Goal: Information Seeking & Learning: Learn about a topic

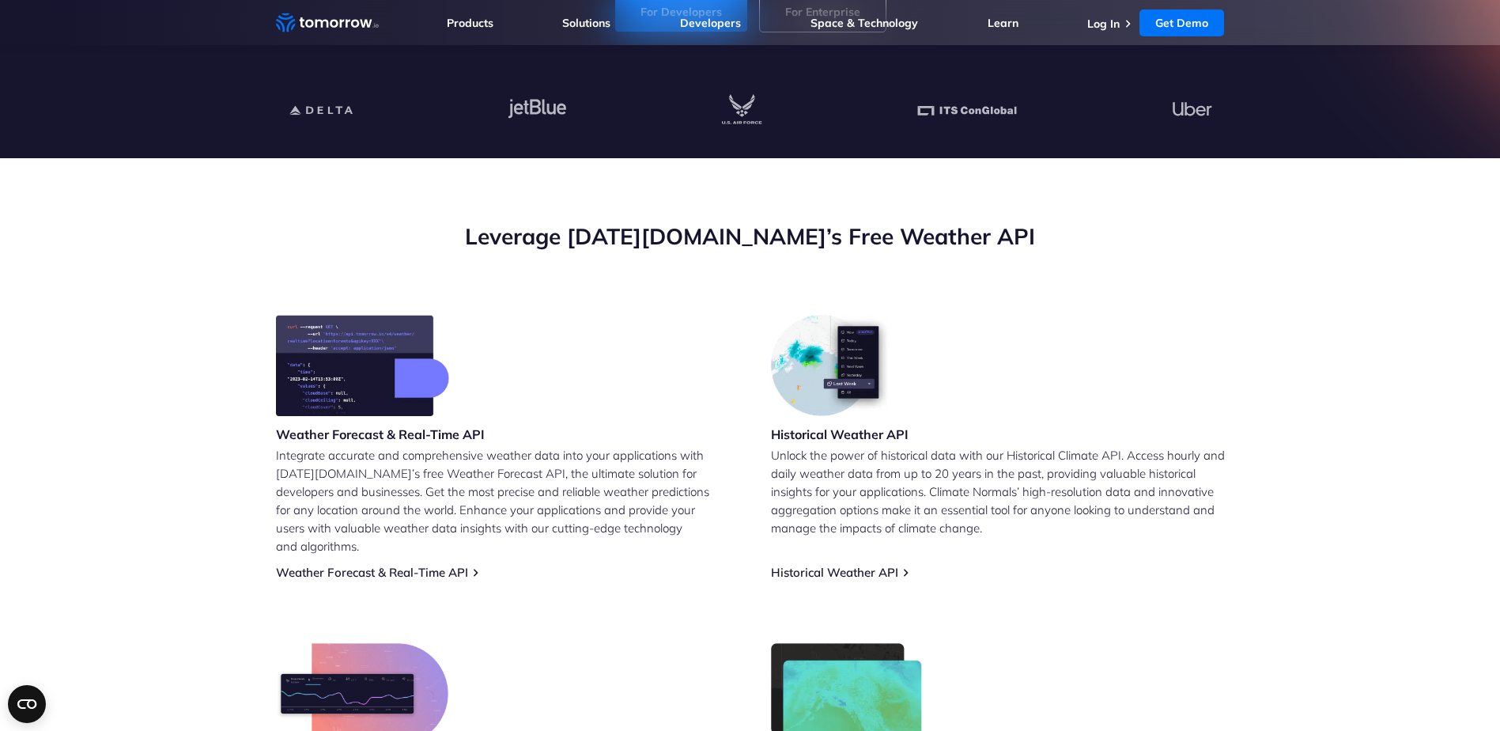
scroll to position [237, 0]
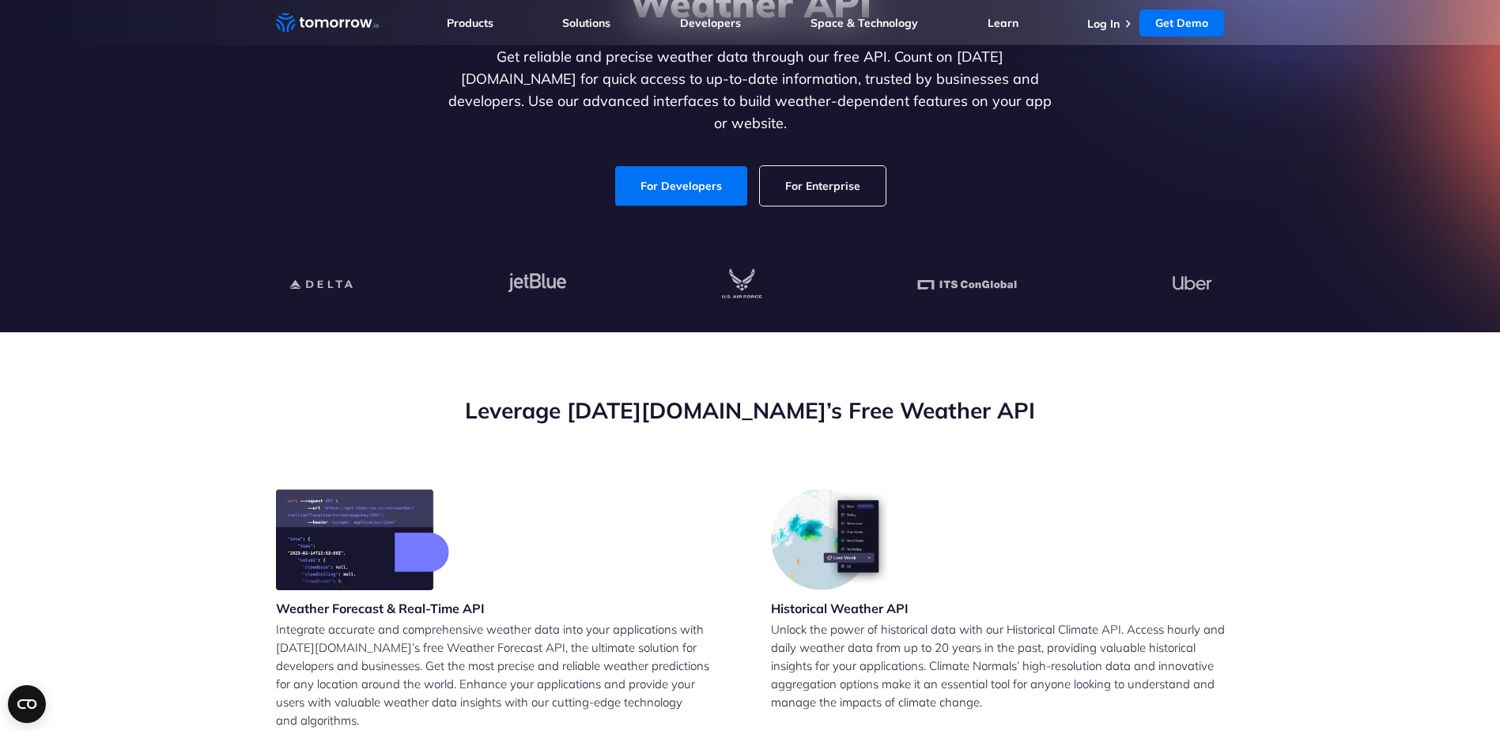
click at [831, 166] on link "For Enterprise" at bounding box center [823, 186] width 126 height 40
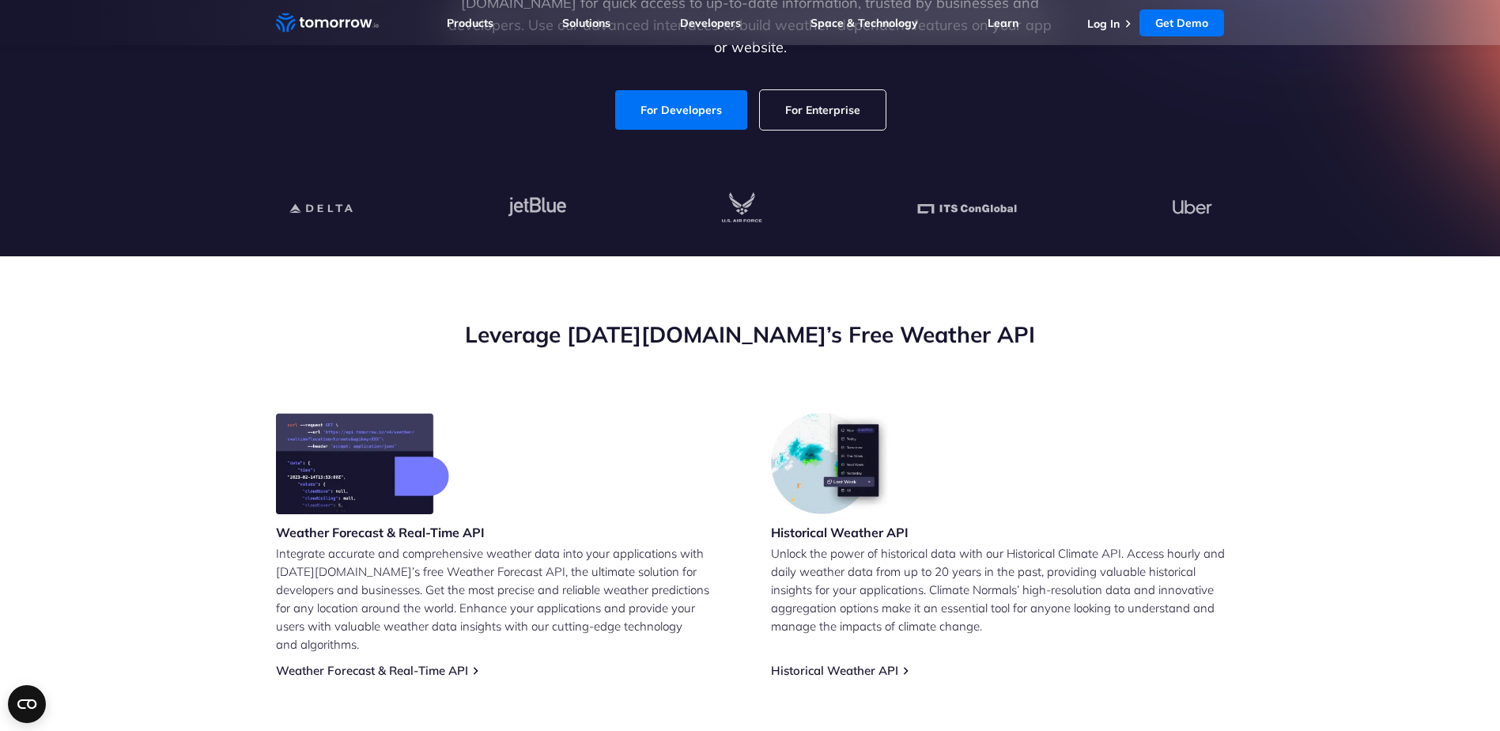
scroll to position [791, 0]
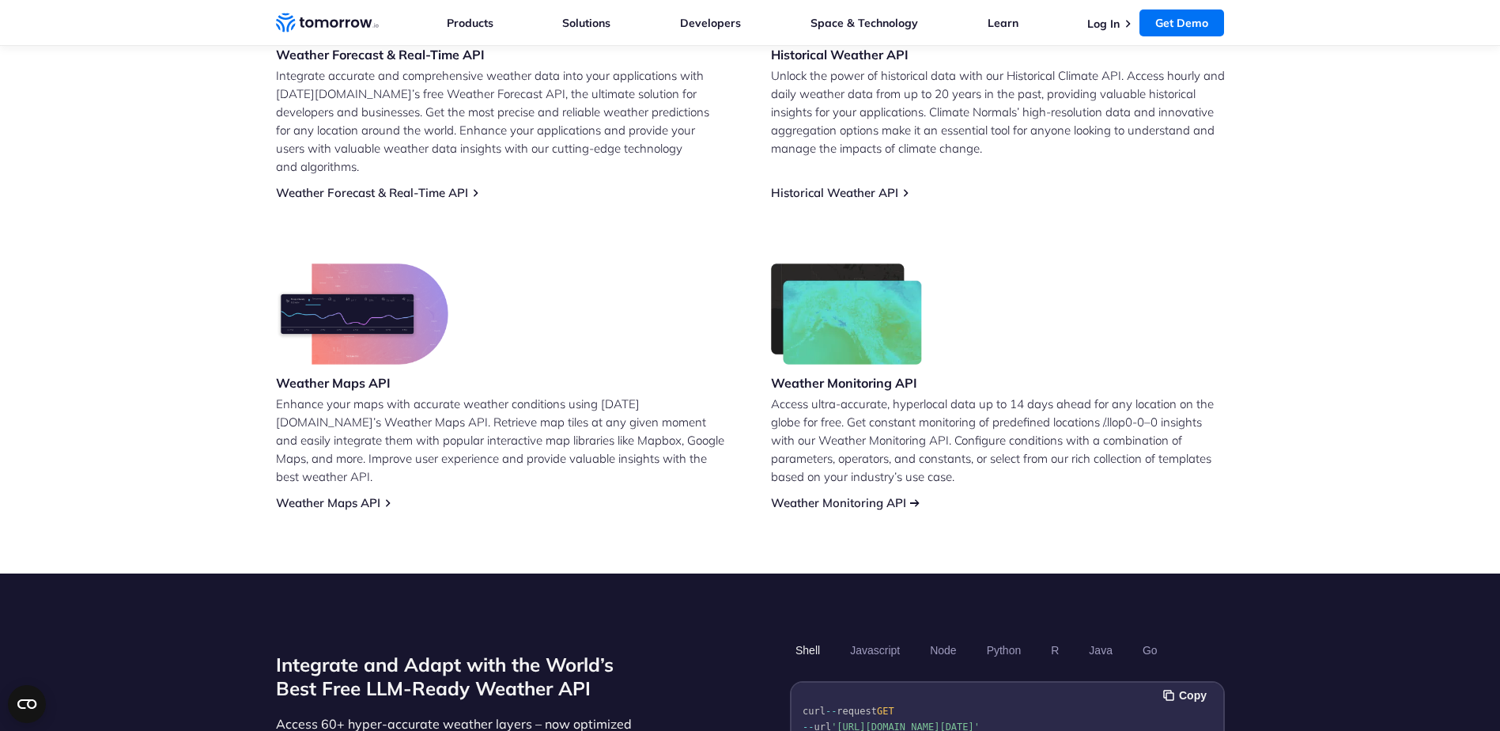
click at [895, 495] on link "Weather Monitoring API" at bounding box center [838, 502] width 135 height 15
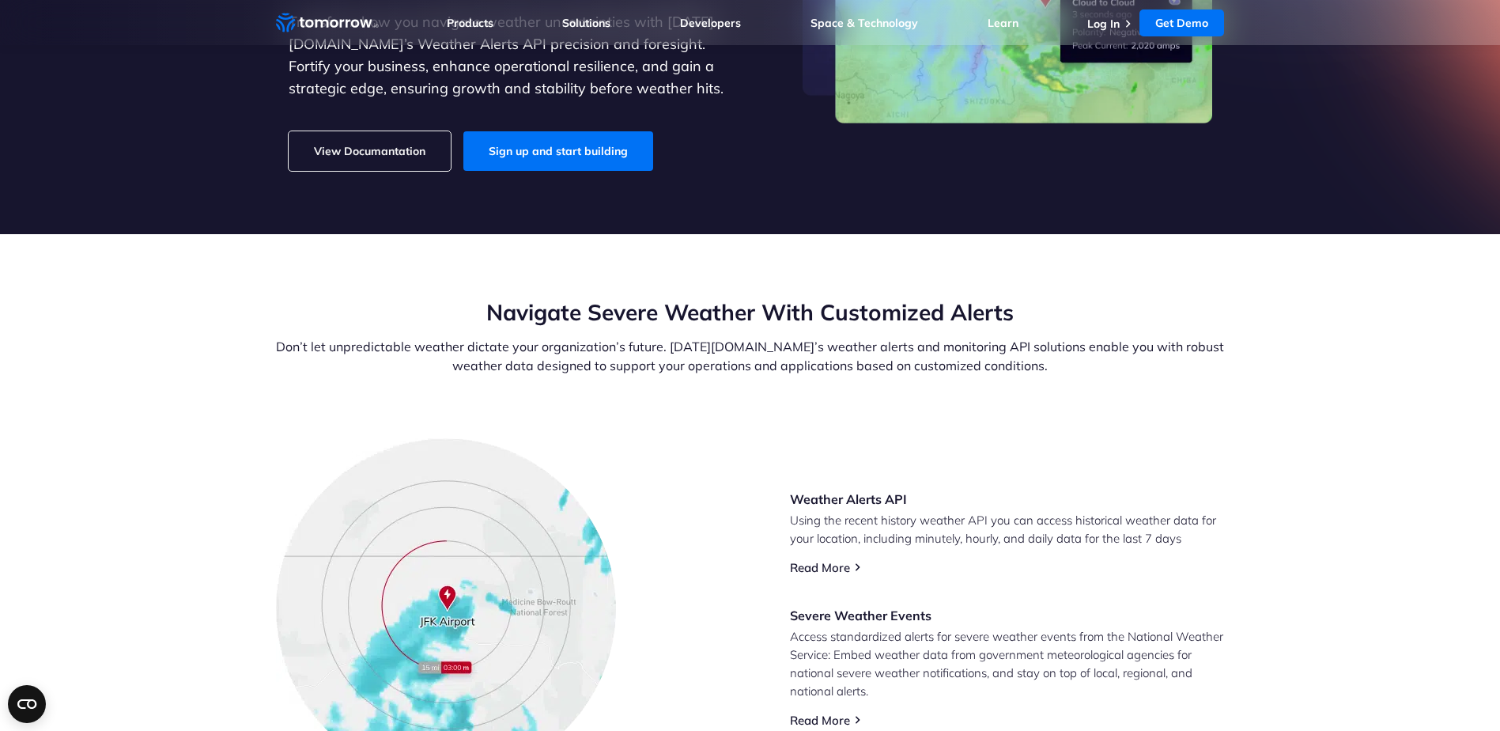
scroll to position [316, 0]
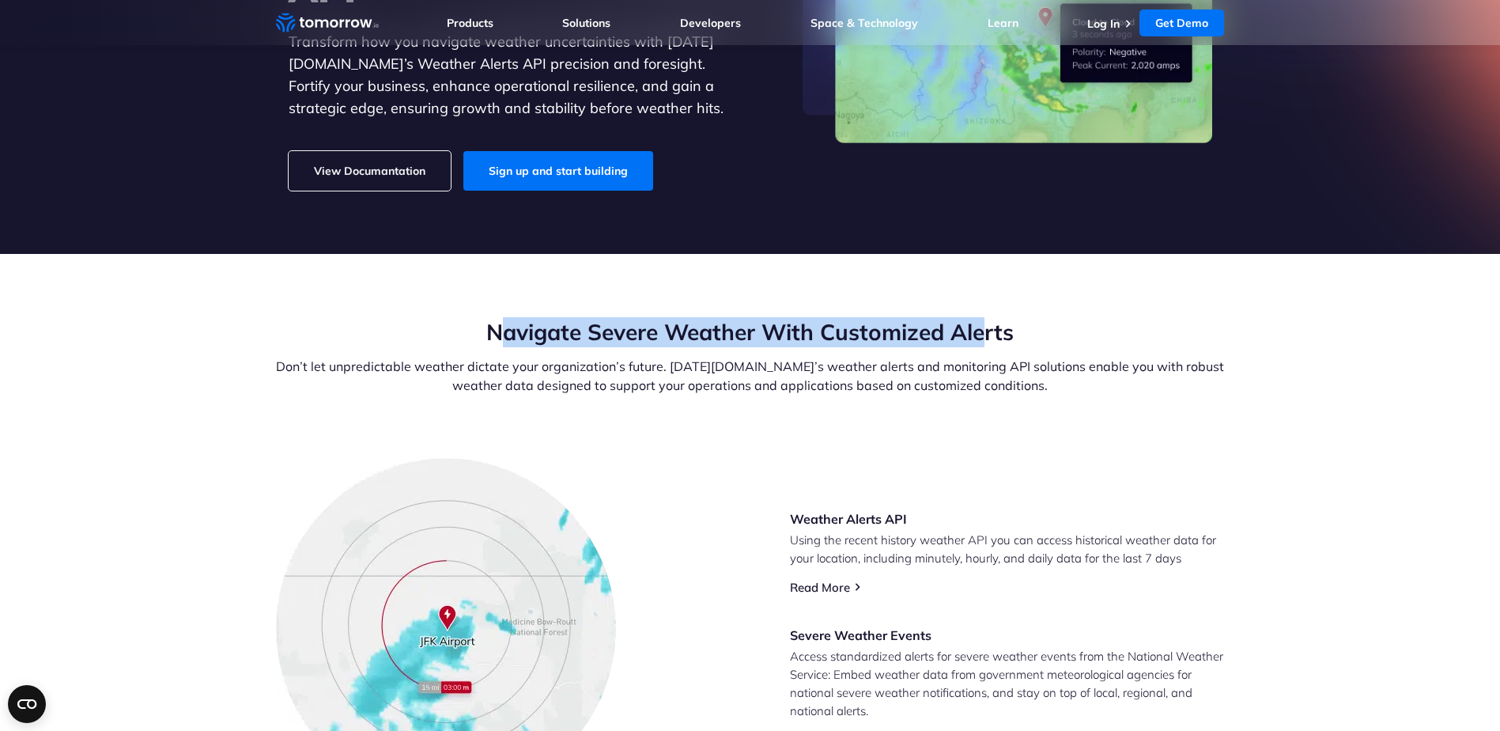
drag, startPoint x: 497, startPoint y: 324, endPoint x: 871, endPoint y: 342, distance: 373.6
click at [929, 337] on h2 "Navigate Severe Weather With Customized Alerts" at bounding box center [750, 332] width 949 height 30
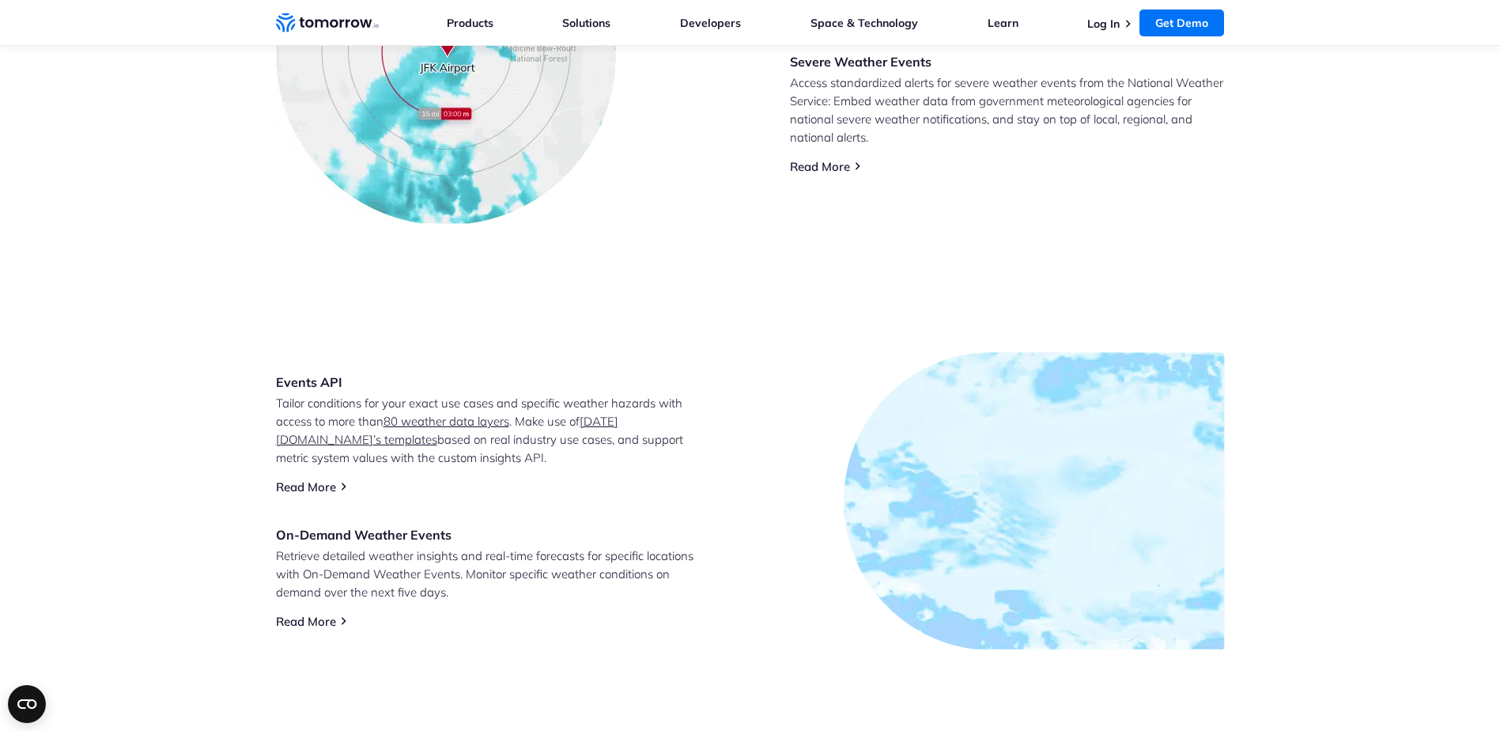
scroll to position [1029, 0]
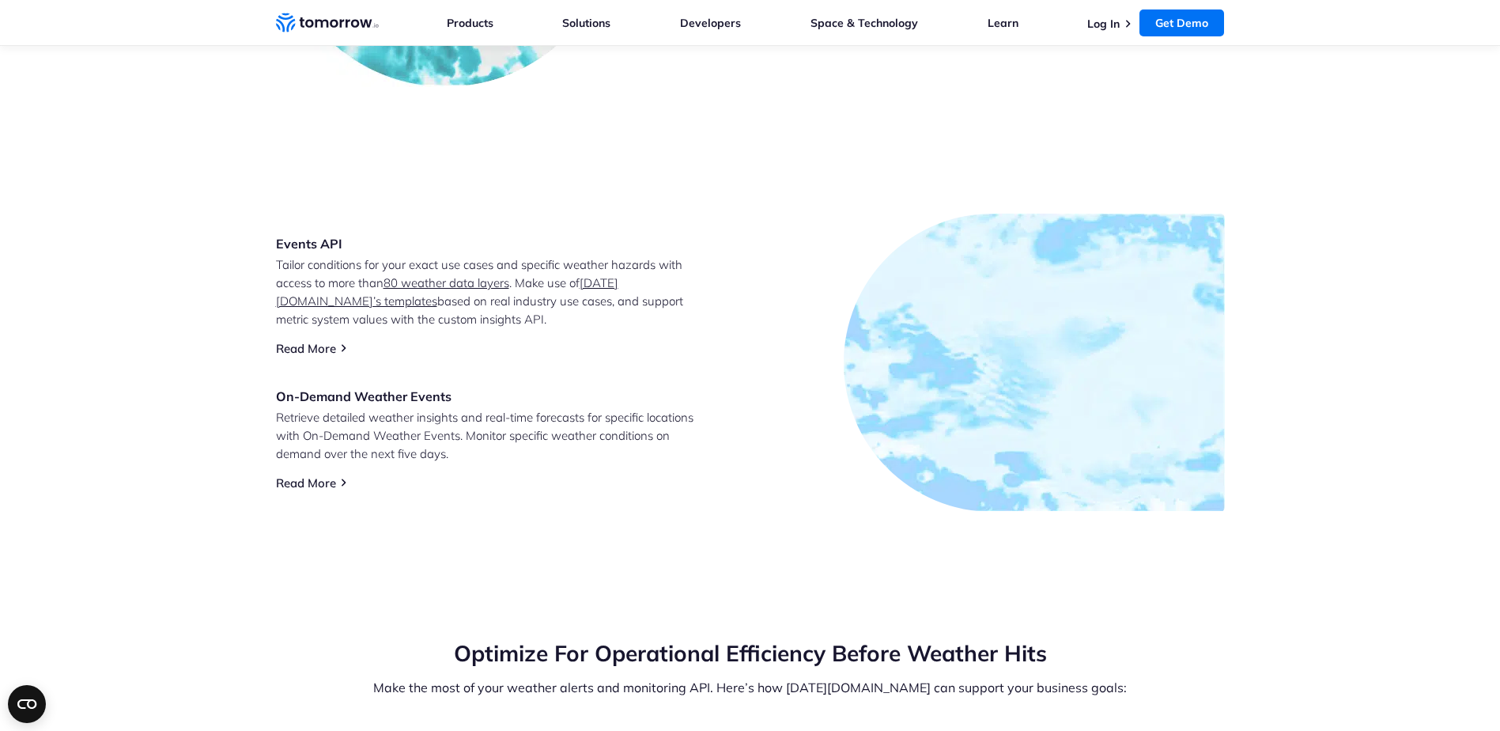
drag, startPoint x: 271, startPoint y: 266, endPoint x: 478, endPoint y: 322, distance: 213.9
click at [478, 321] on section "Events API Tailor conditions for your exact use cases and specific weather haza…" at bounding box center [750, 362] width 1500 height 425
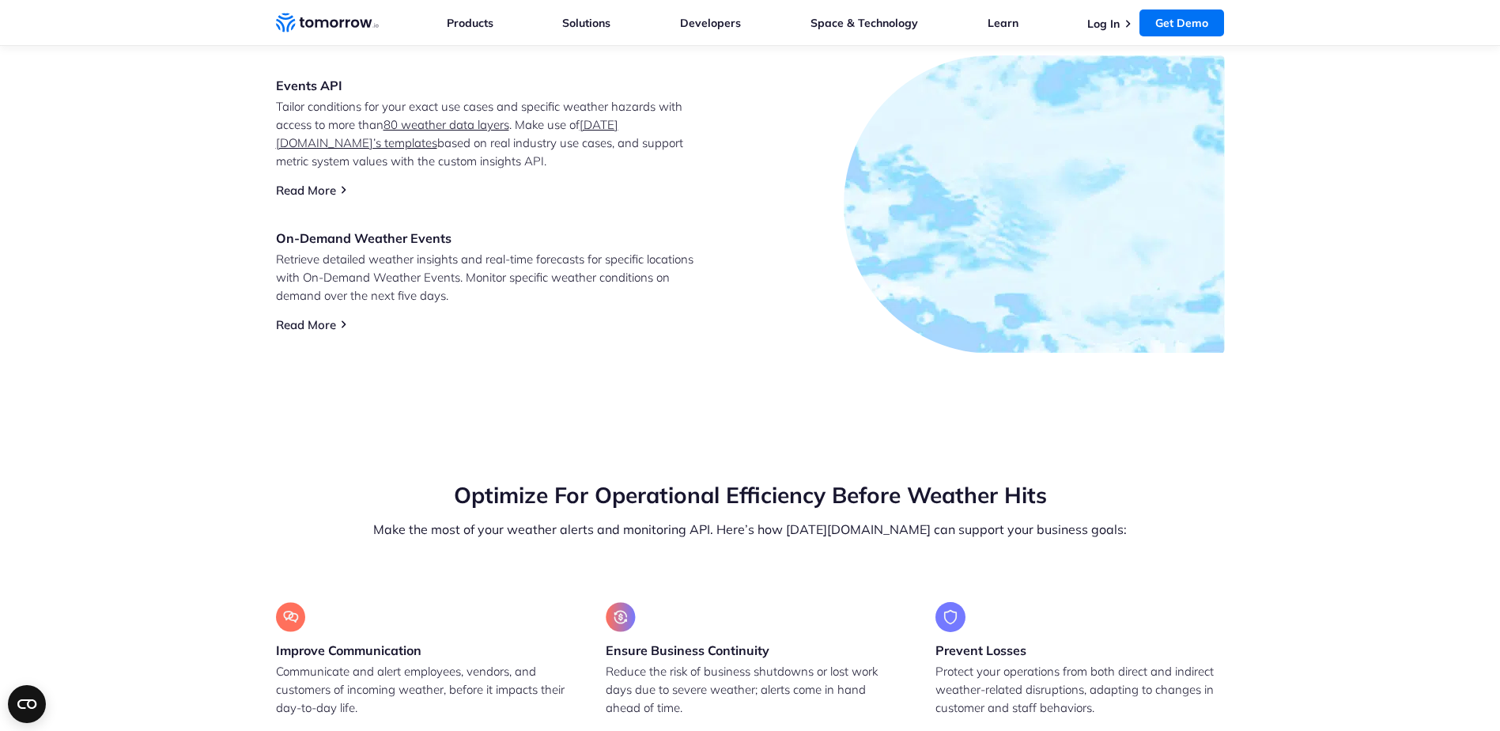
scroll to position [1345, 0]
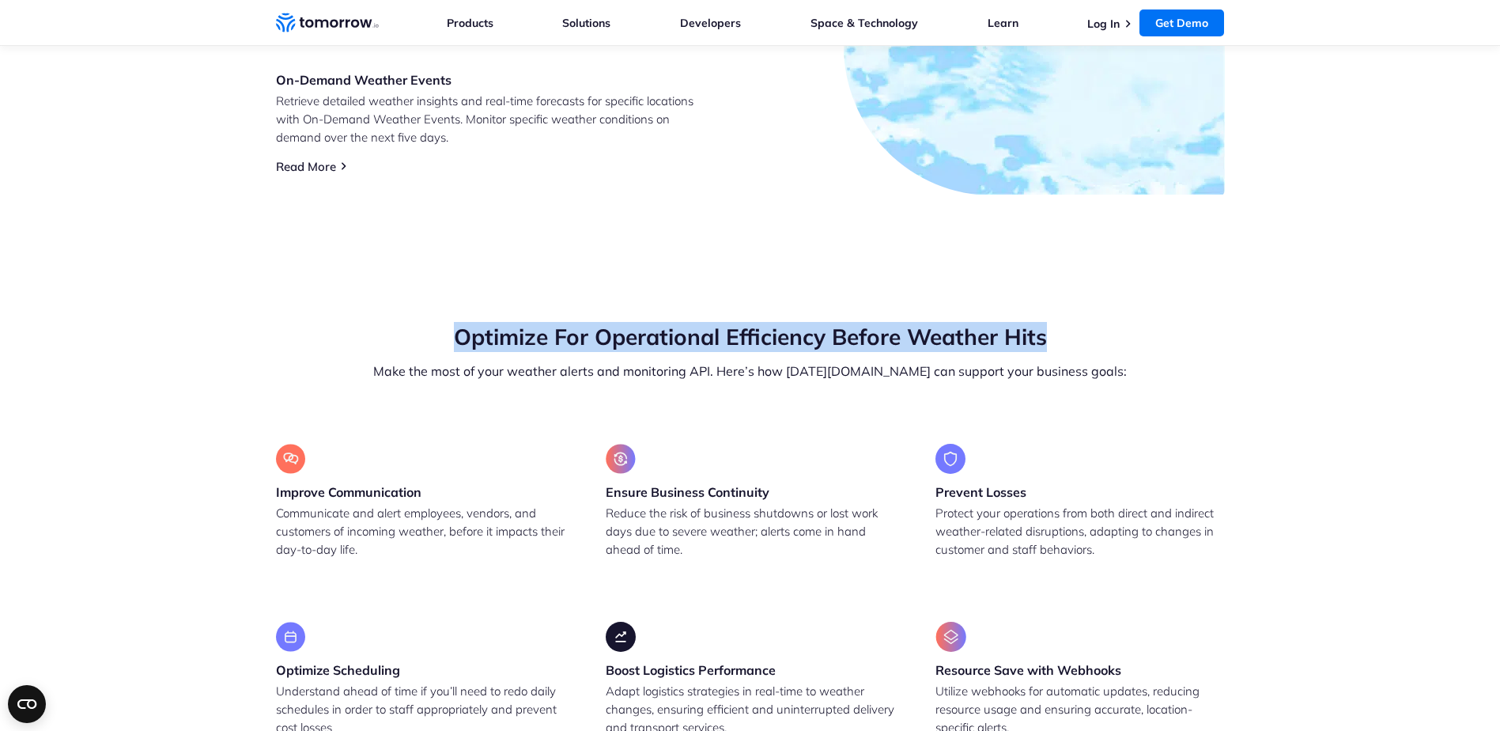
drag, startPoint x: 454, startPoint y: 334, endPoint x: 1047, endPoint y: 334, distance: 593.0
click at [1060, 332] on h2 "Optimize For Operational Efficiency Before Weather Hits" at bounding box center [750, 337] width 949 height 30
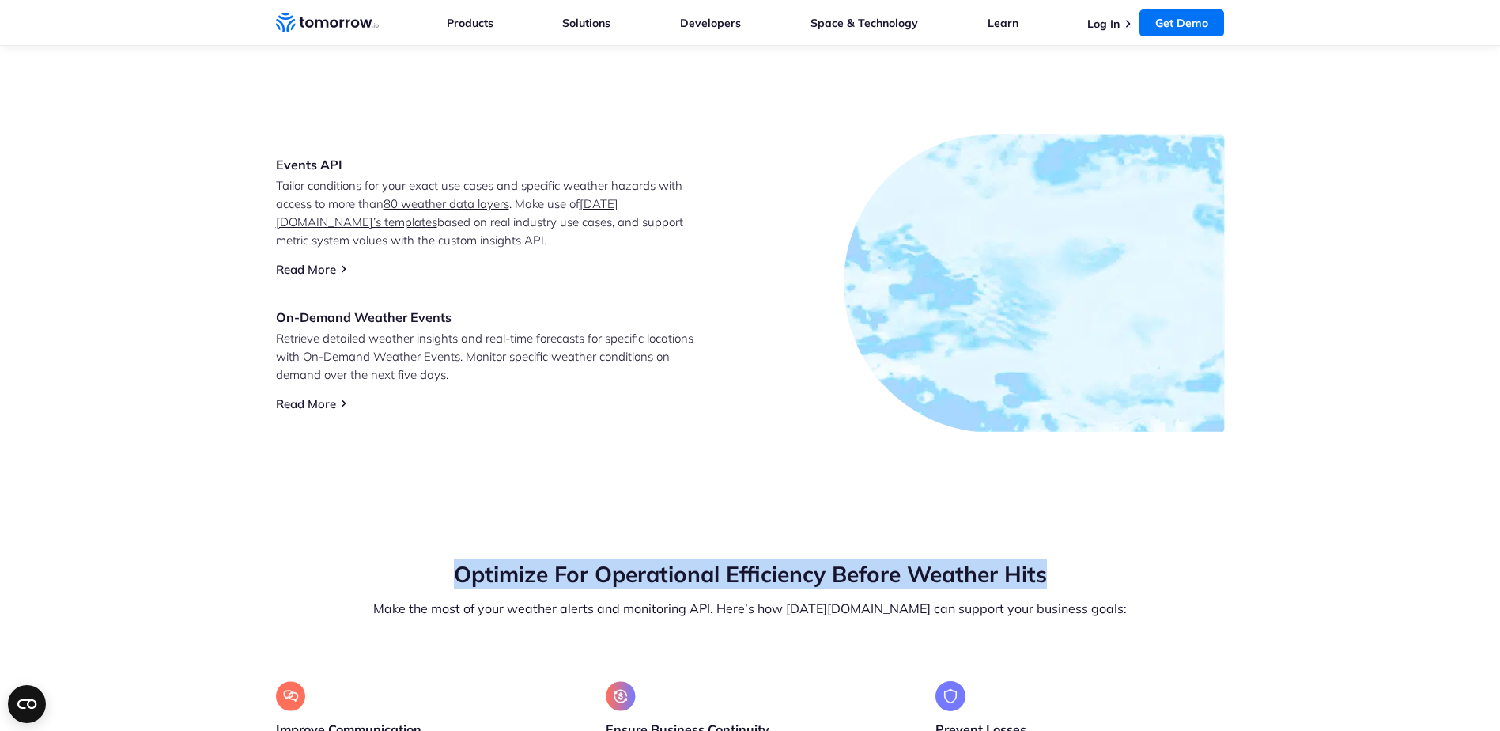
scroll to position [1029, 0]
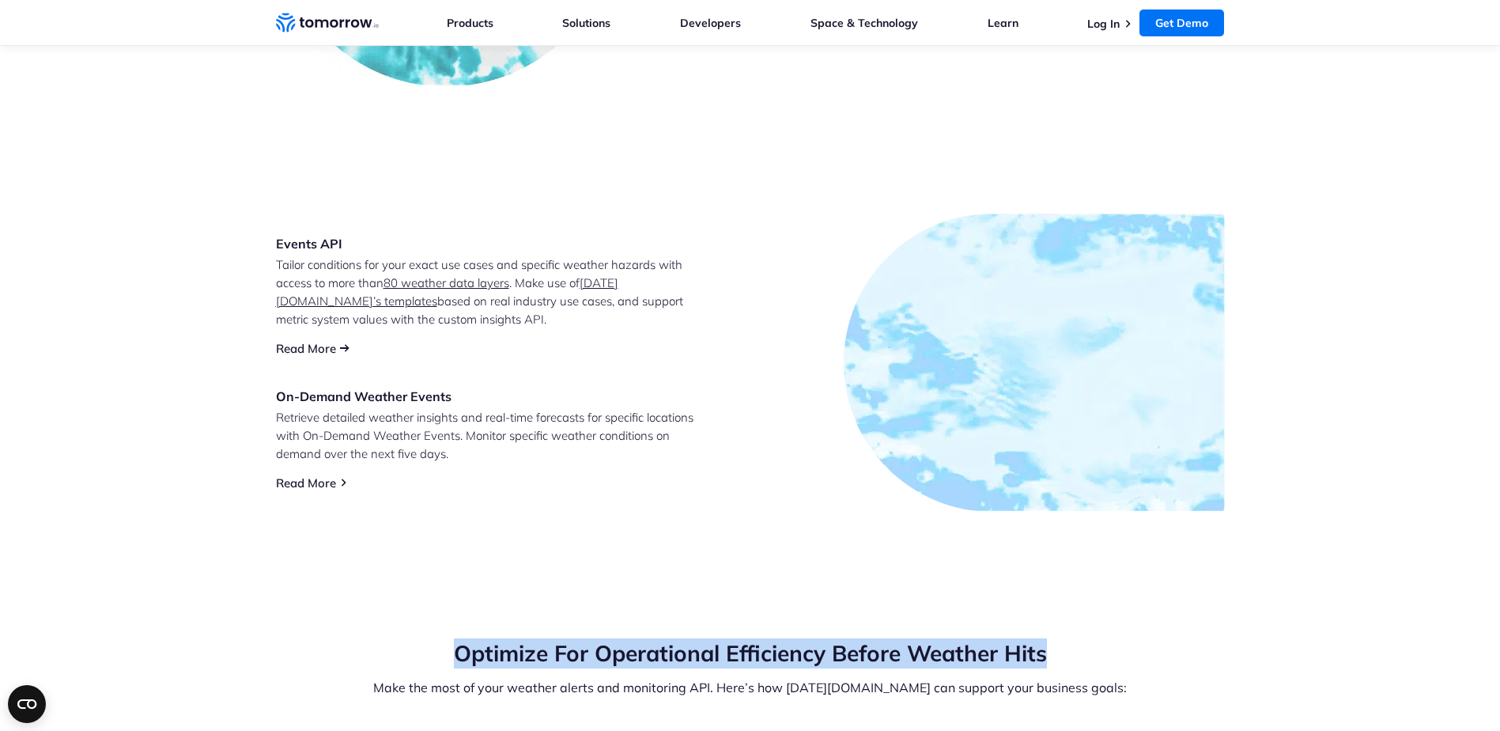
click at [334, 349] on link "Read More" at bounding box center [306, 348] width 60 height 15
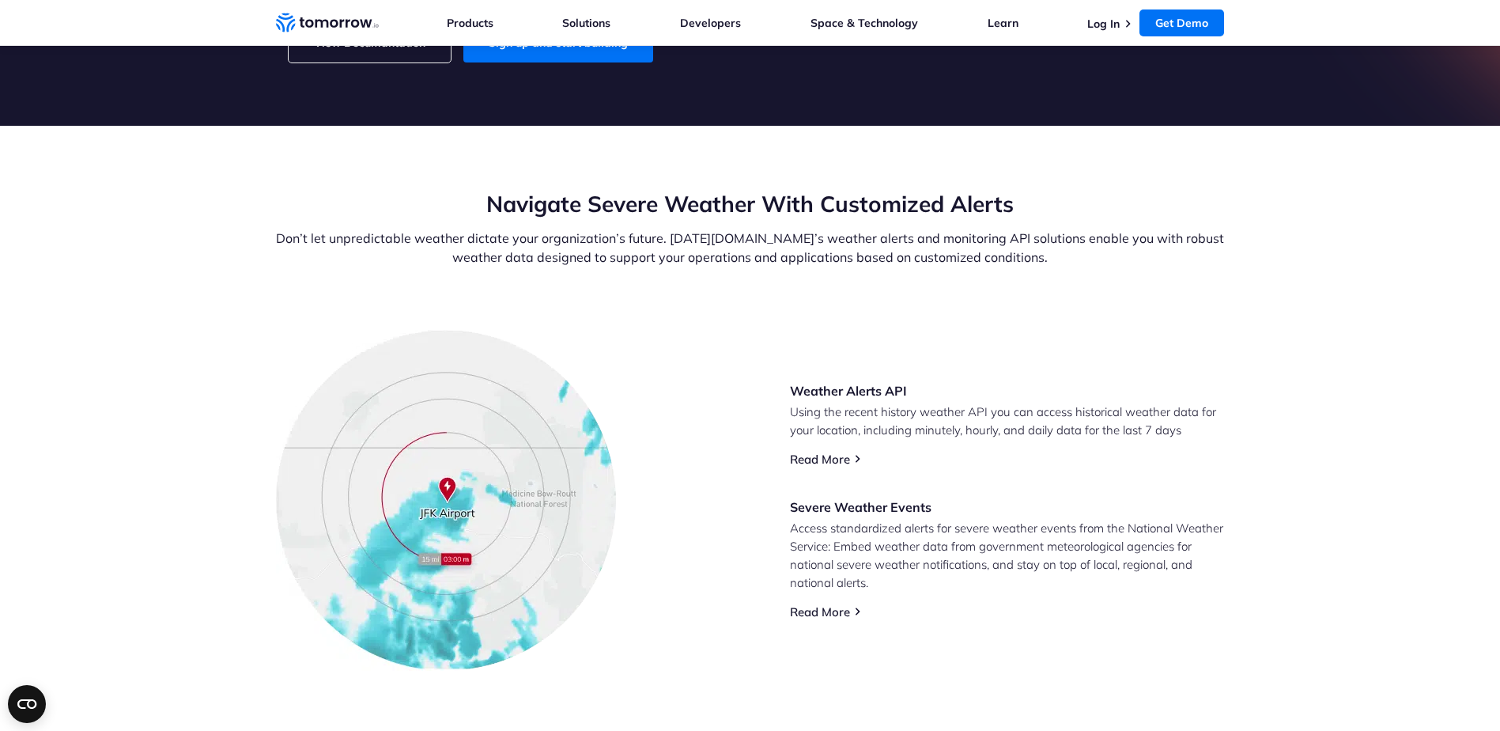
scroll to position [395, 0]
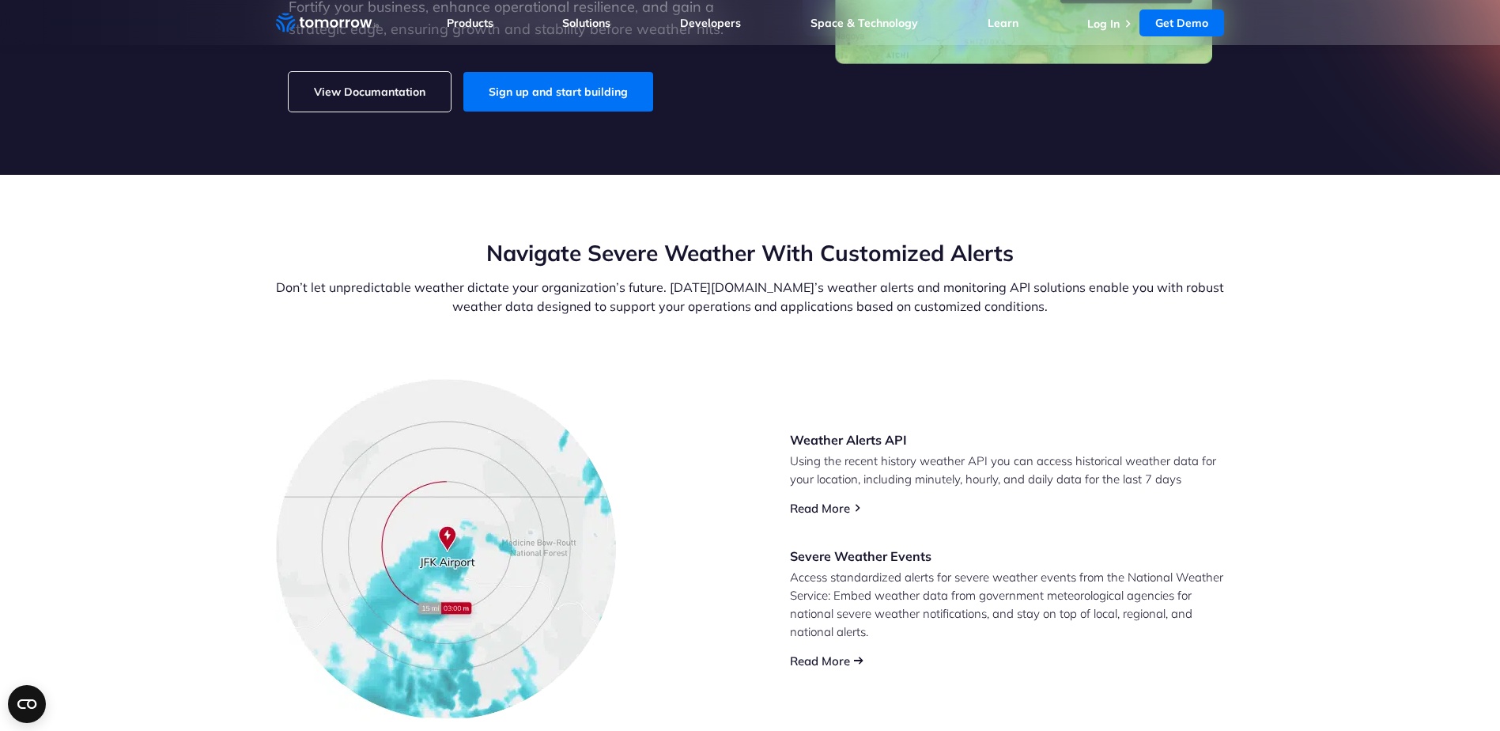
click at [822, 657] on link "Read More" at bounding box center [820, 660] width 60 height 15
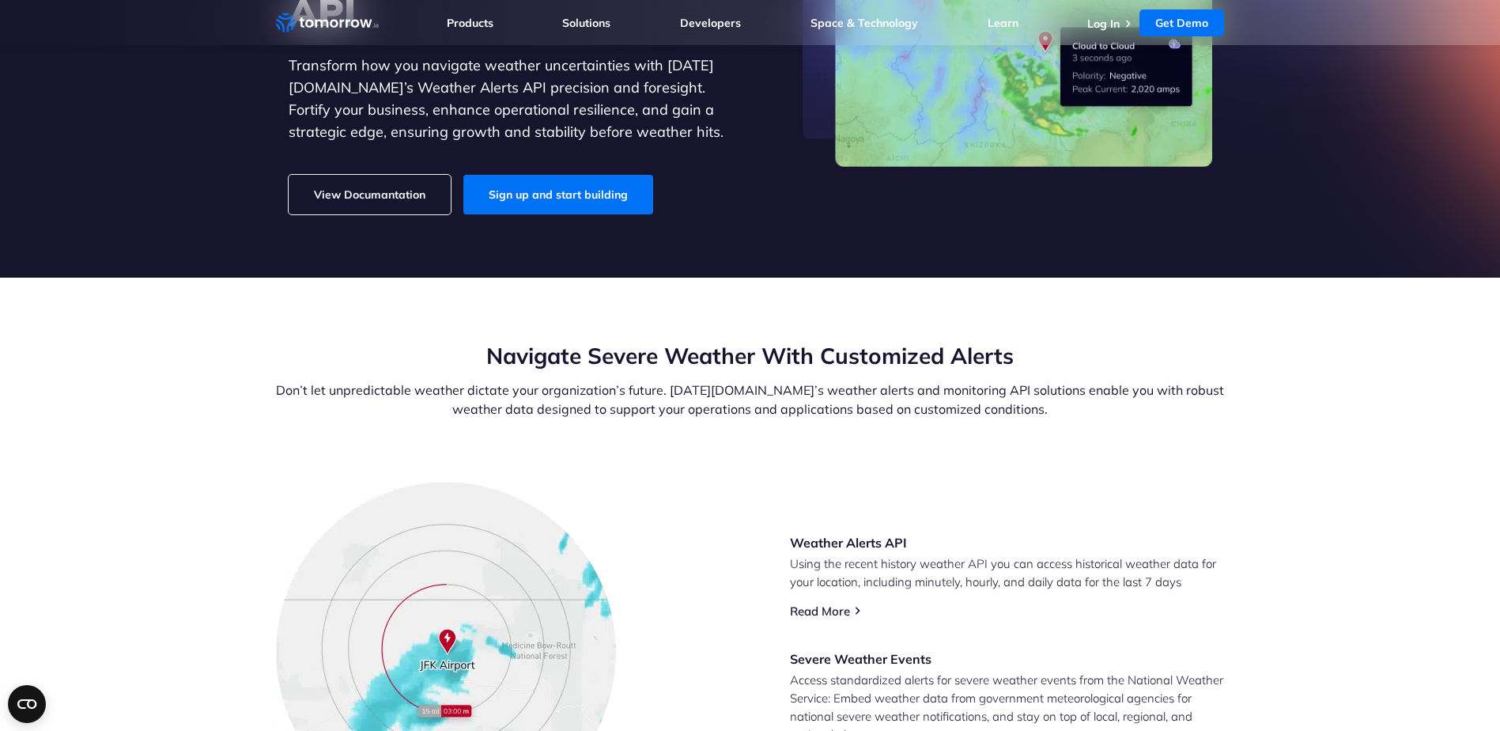
scroll to position [0, 0]
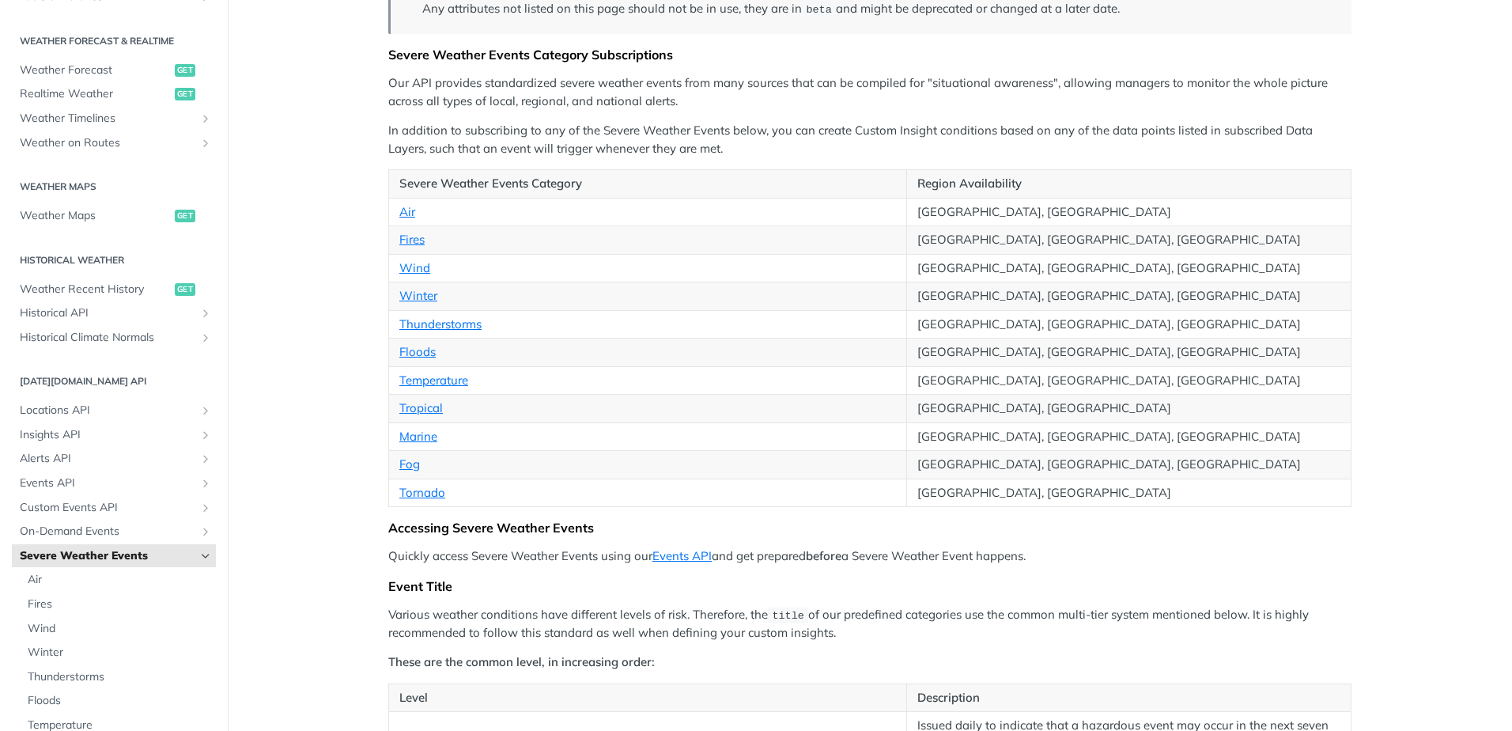
scroll to position [237, 0]
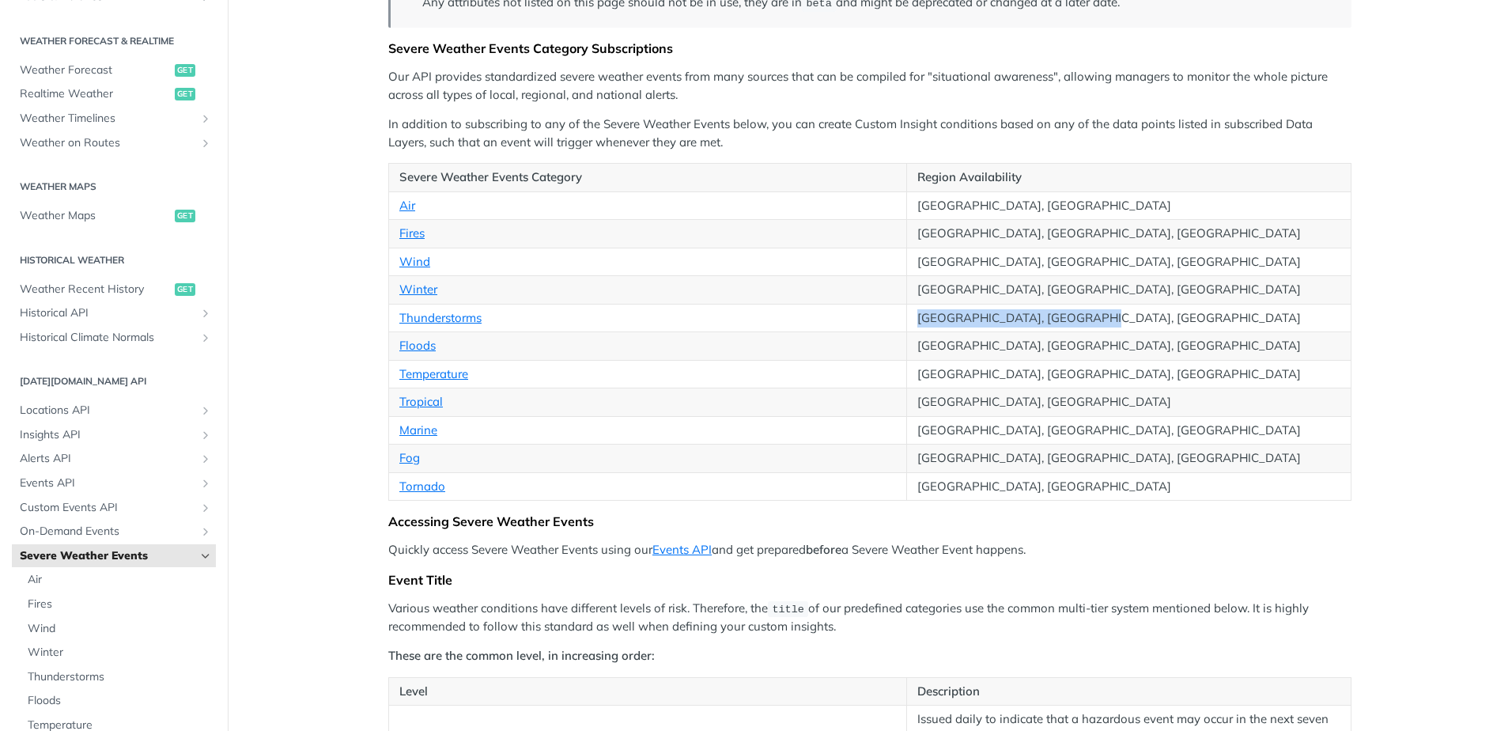
drag, startPoint x: 1108, startPoint y: 313, endPoint x: 859, endPoint y: 305, distance: 248.4
click at [859, 305] on tr "Thunderstorms [GEOGRAPHIC_DATA], [GEOGRAPHIC_DATA], [GEOGRAPHIC_DATA]" at bounding box center [870, 318] width 962 height 28
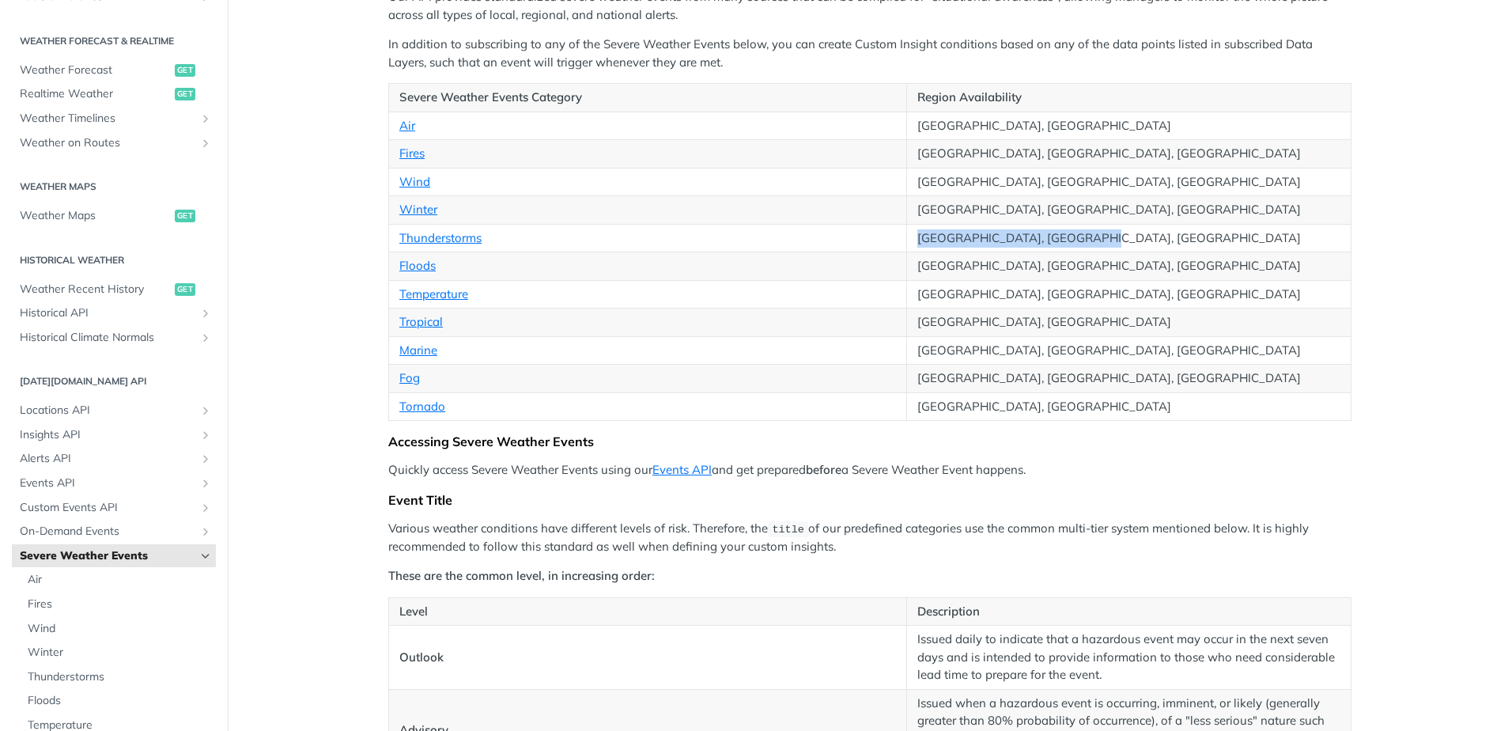
scroll to position [316, 0]
click at [1027, 259] on td "[GEOGRAPHIC_DATA], [GEOGRAPHIC_DATA], [GEOGRAPHIC_DATA]" at bounding box center [1129, 267] width 444 height 28
drag, startPoint x: 1087, startPoint y: 236, endPoint x: 904, endPoint y: 239, distance: 183.5
click at [907, 239] on td "[GEOGRAPHIC_DATA], [GEOGRAPHIC_DATA], [GEOGRAPHIC_DATA]" at bounding box center [1129, 239] width 444 height 28
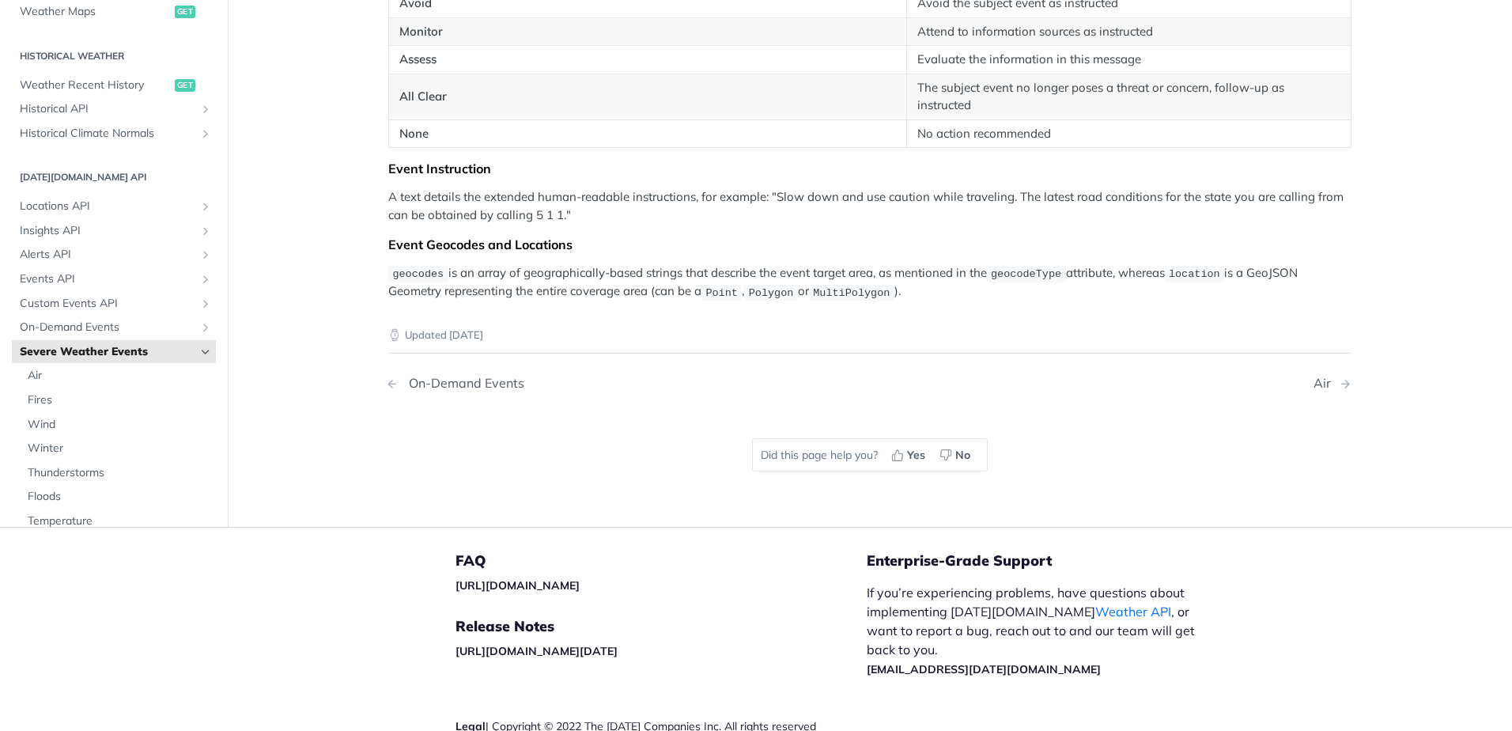
scroll to position [2753, 0]
